Goal: Register for event/course

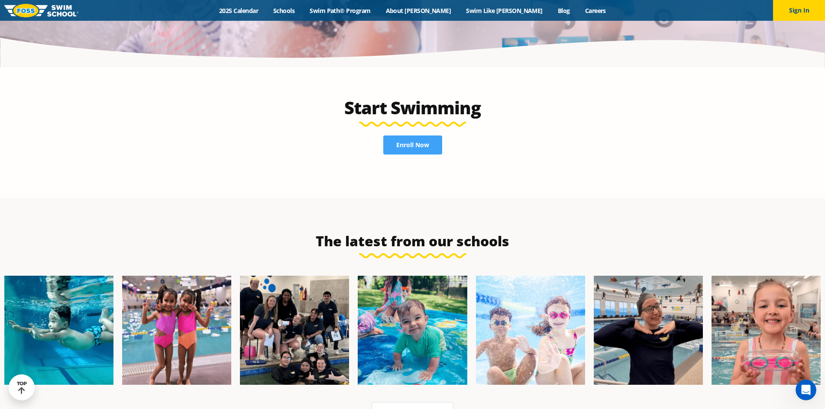
scroll to position [1754, 0]
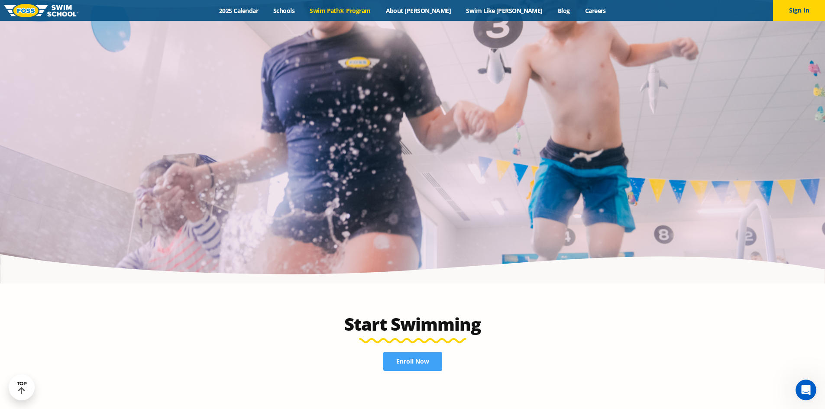
click at [357, 10] on link "Swim Path® Program" at bounding box center [340, 10] width 76 height 8
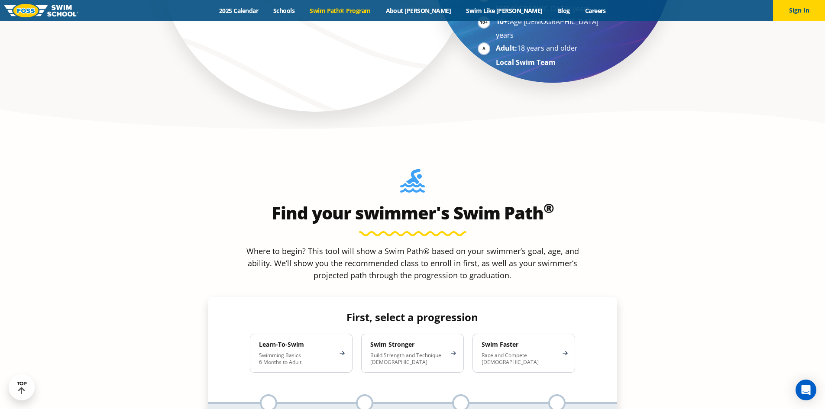
scroll to position [823, 0]
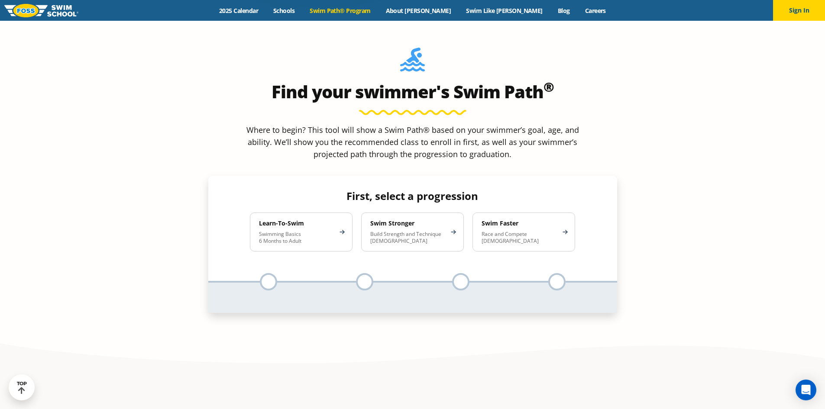
click at [395, 231] on p "Build Strength and Technique [DEMOGRAPHIC_DATA]" at bounding box center [408, 238] width 76 height 14
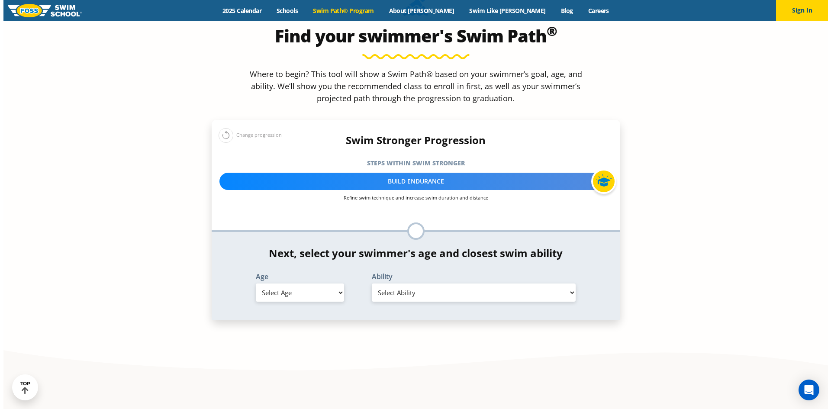
scroll to position [953, 0]
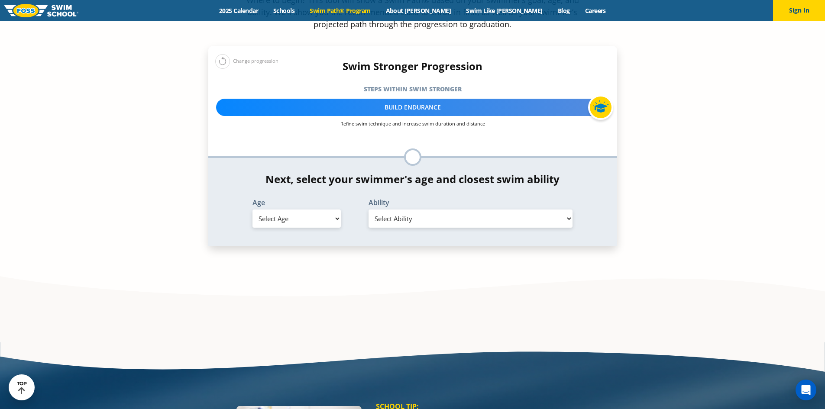
click at [271, 210] on select "Select Age 6 months - 1 year 1 year 2 years 3 years 4 years 5 years 6 years 7 y…" at bounding box center [296, 219] width 88 height 18
select select "4-years"
click at [252, 210] on select "Select Age 6 months - 1 year 1 year 2 years 3 years 4 years 5 years 6 years 7 y…" at bounding box center [296, 219] width 88 height 18
click at [437, 210] on select "Select Ability First in-water experience When in the water, reliant on a life j…" at bounding box center [470, 219] width 204 height 18
select select "4-years-in-open-water-able-to-swim-for-at-least-15-ft-back-to-safety-while-flip…"
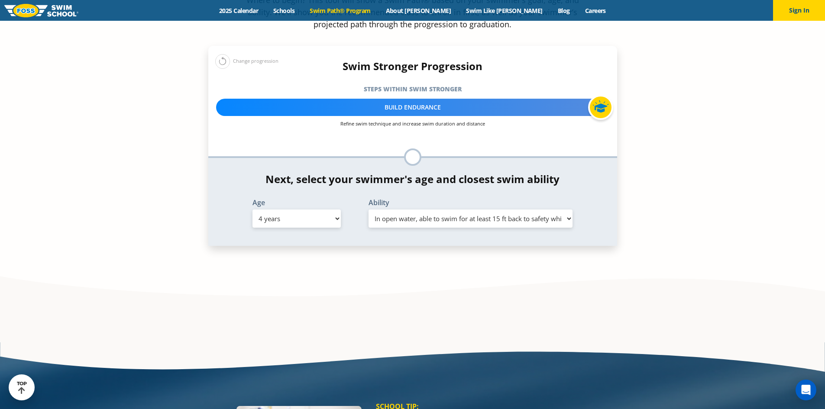
click at [368, 210] on select "Select Ability First in-water experience When in the water, reliant on a life j…" at bounding box center [470, 219] width 204 height 18
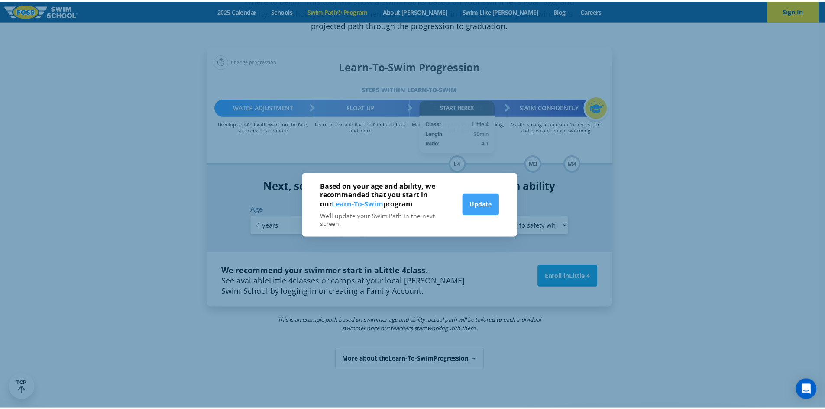
scroll to position [959, 0]
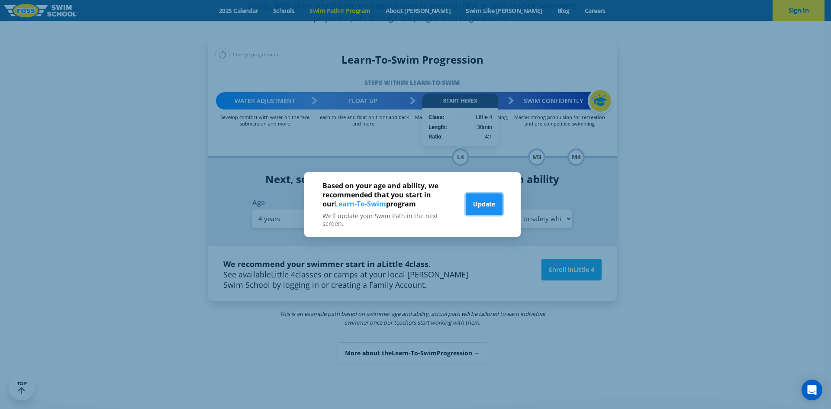
click at [481, 207] on button "Update" at bounding box center [484, 205] width 37 height 22
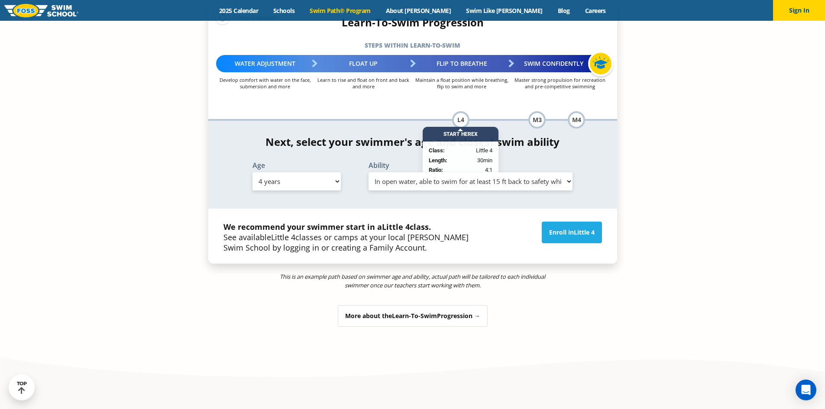
scroll to position [1089, 0]
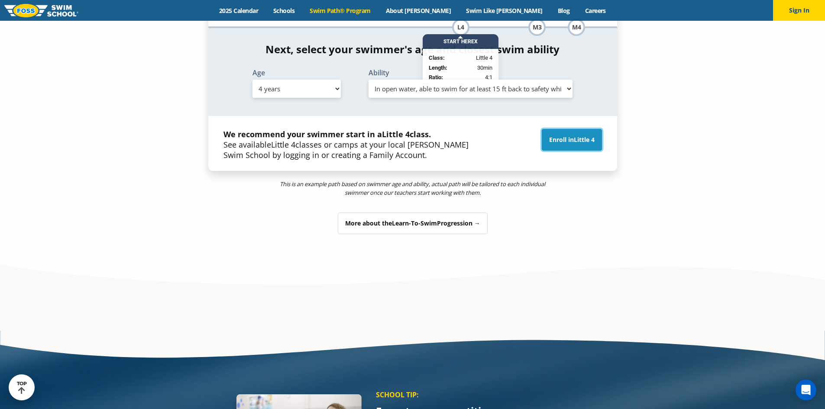
click at [559, 129] on link "Enroll in Little 4" at bounding box center [572, 140] width 60 height 22
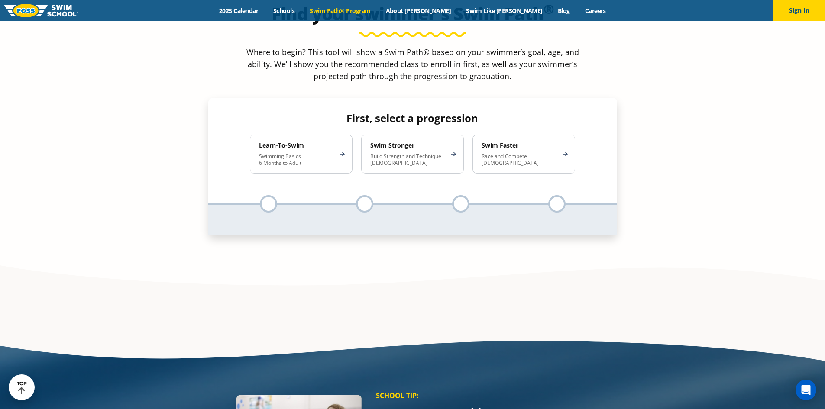
scroll to position [598, 0]
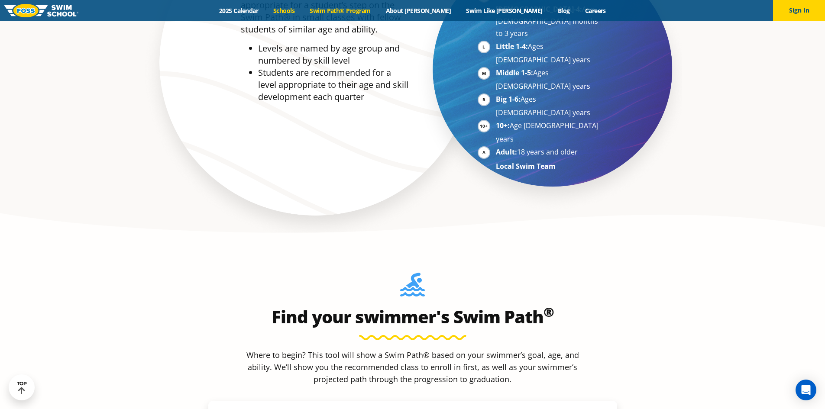
click at [302, 7] on link "Schools" at bounding box center [284, 10] width 36 height 8
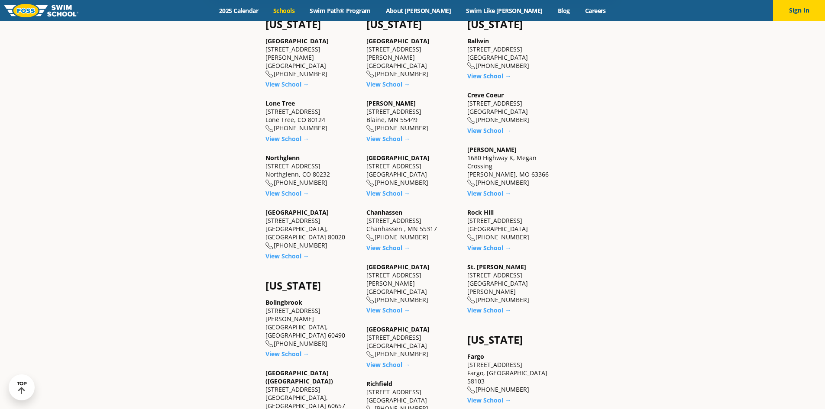
scroll to position [260, 0]
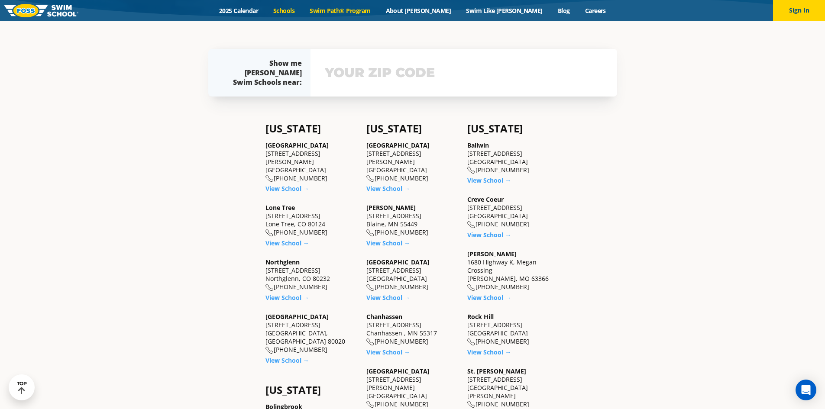
click at [378, 10] on link "Swim Path® Program" at bounding box center [340, 10] width 76 height 8
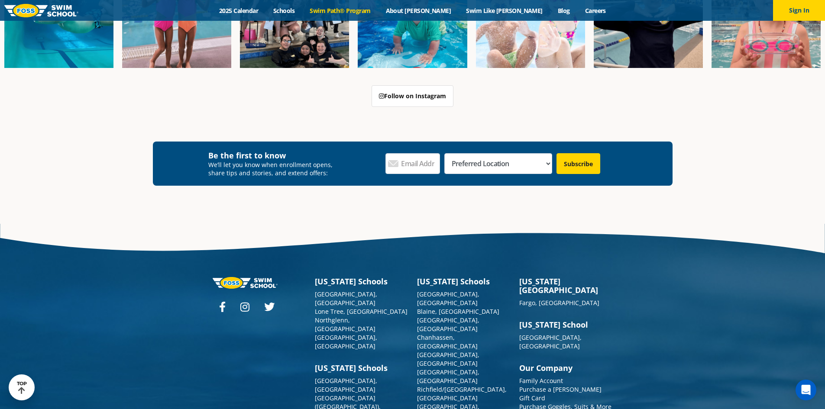
scroll to position [2589, 0]
